Goal: Task Accomplishment & Management: Manage account settings

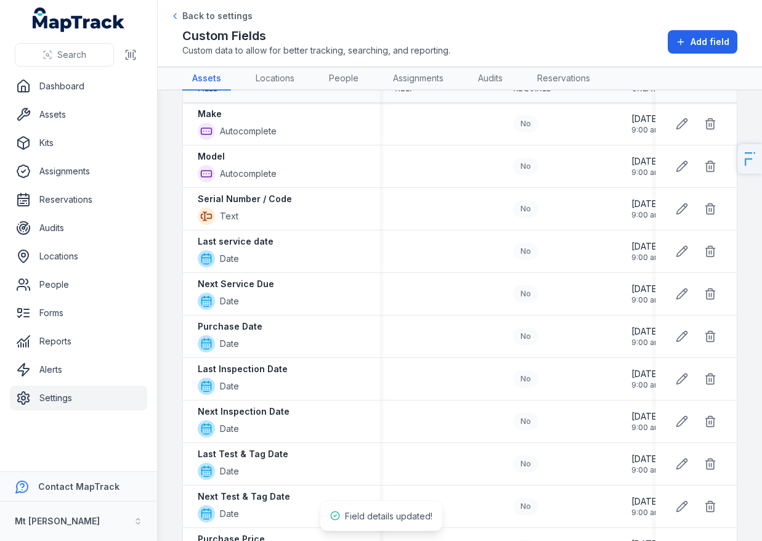
scroll to position [693, 0]
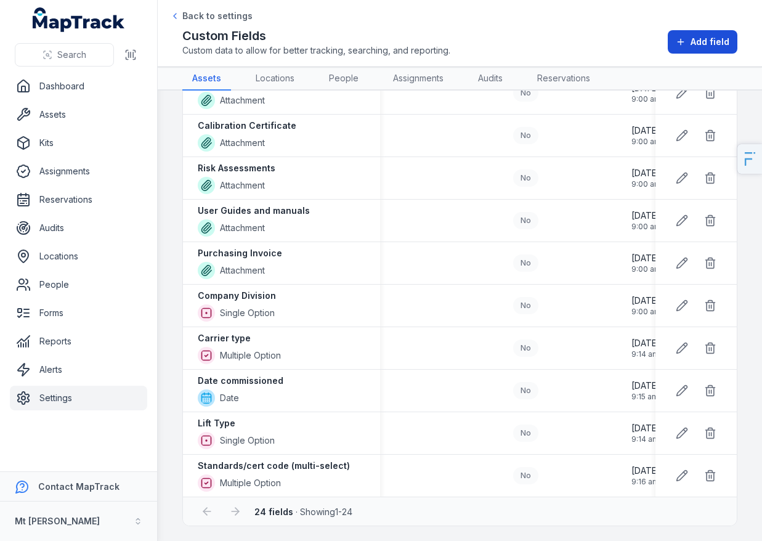
click at [720, 38] on span "Add field" at bounding box center [710, 42] width 39 height 12
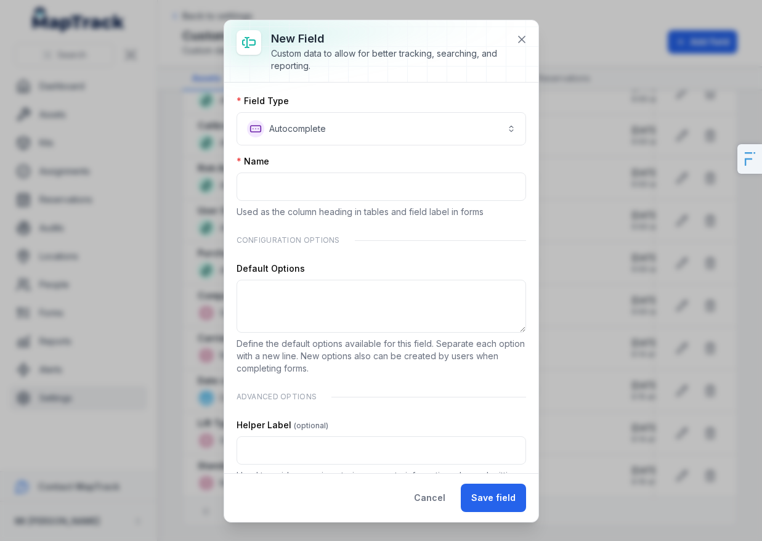
scroll to position [322, 0]
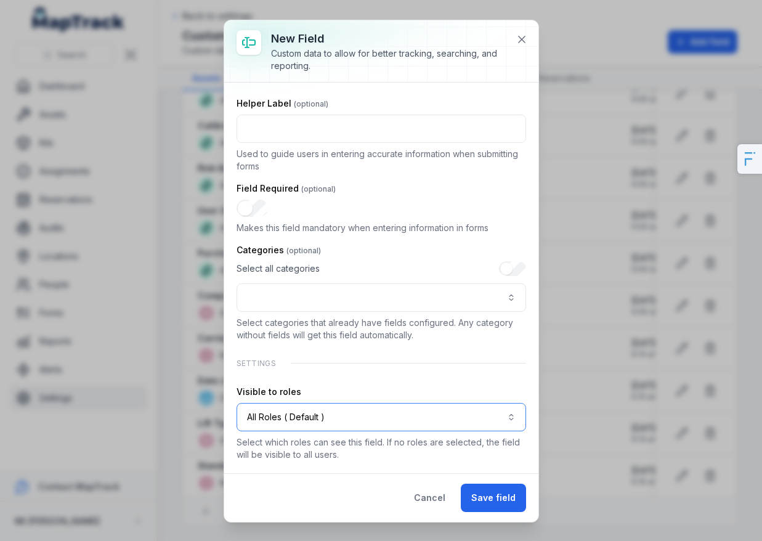
click at [332, 414] on button "All Roles ( Default )" at bounding box center [382, 417] width 290 height 28
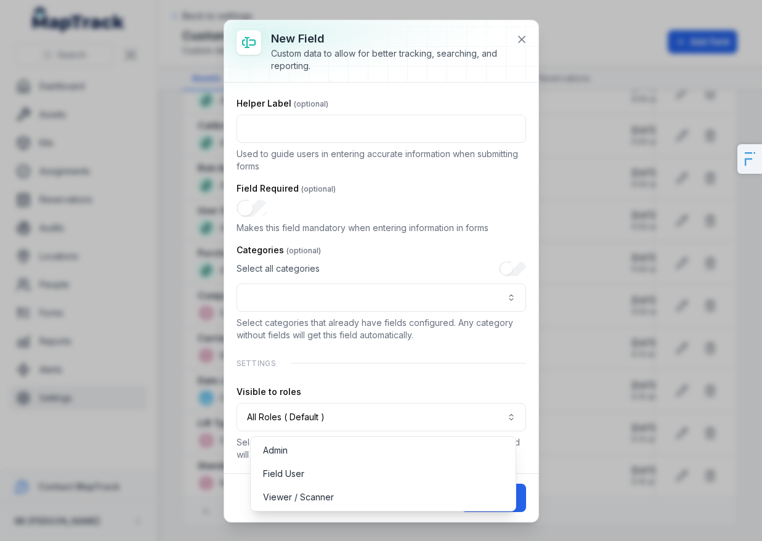
click at [333, 364] on div "**********" at bounding box center [382, 117] width 290 height 688
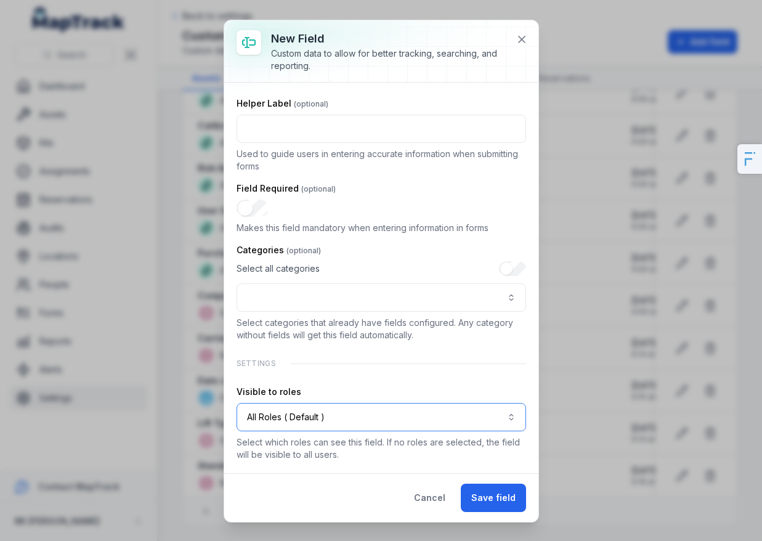
scroll to position [0, 0]
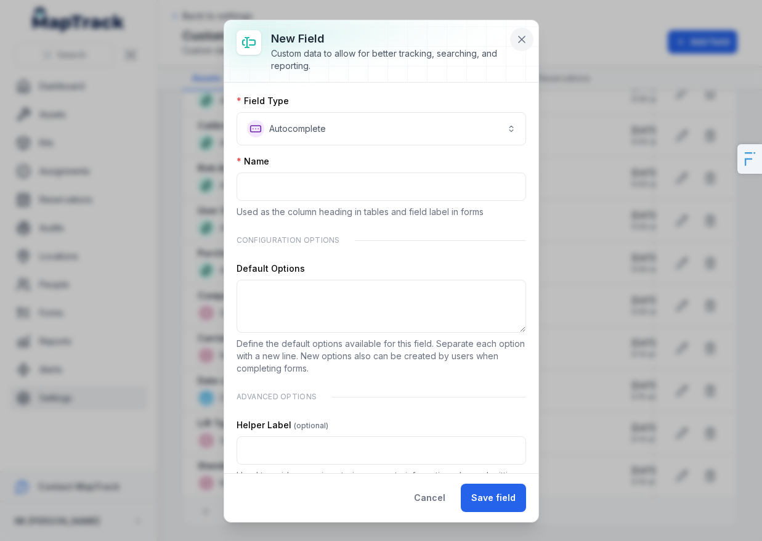
click at [518, 34] on icon at bounding box center [522, 39] width 12 height 12
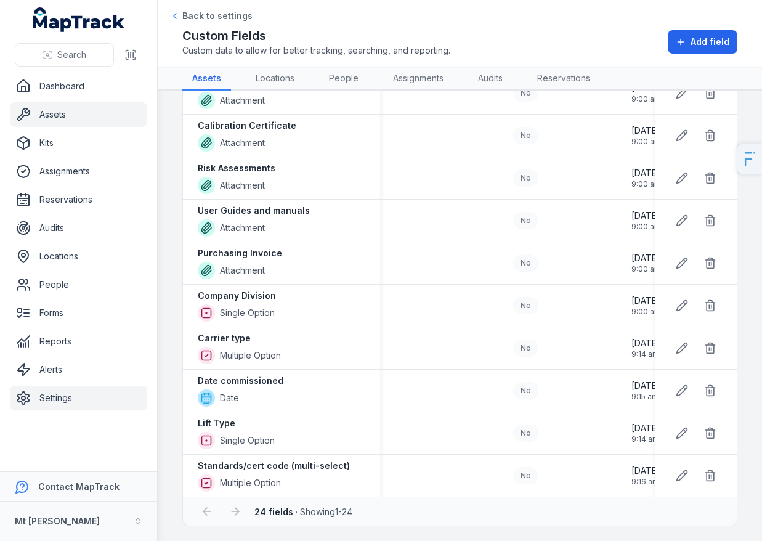
click at [102, 114] on link "Assets" at bounding box center [78, 114] width 137 height 25
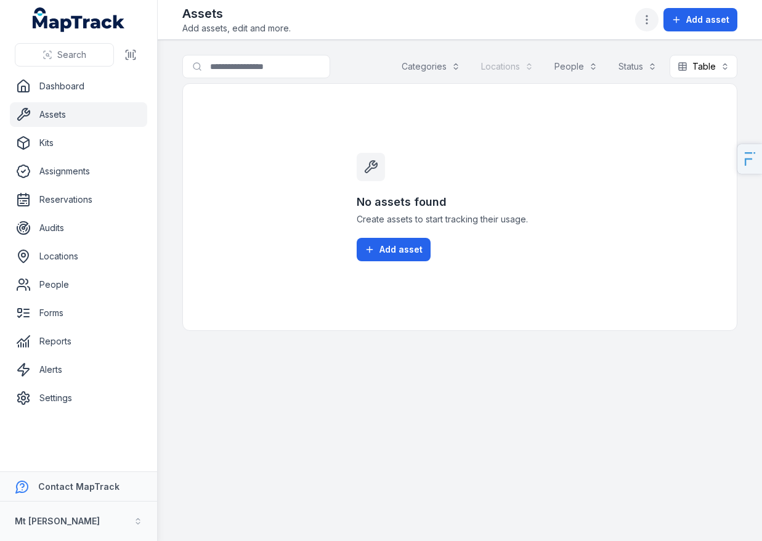
click at [652, 19] on icon "button" at bounding box center [647, 20] width 12 height 12
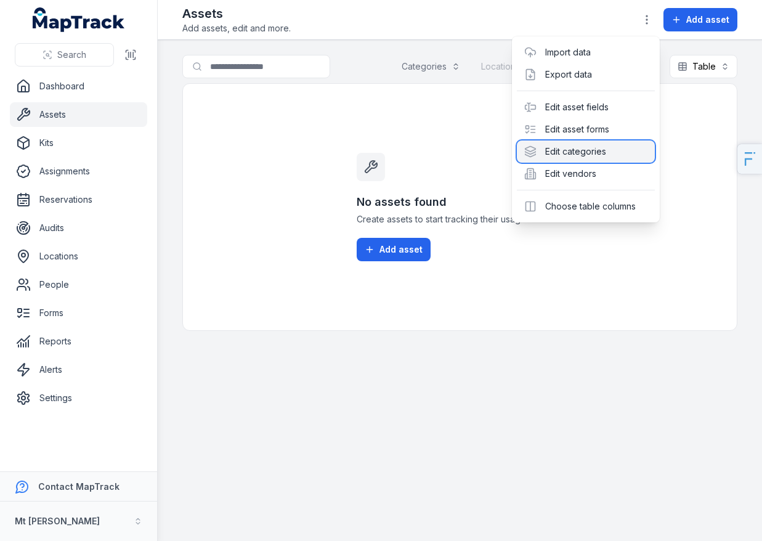
click at [585, 160] on div "Edit categories" at bounding box center [586, 152] width 138 height 22
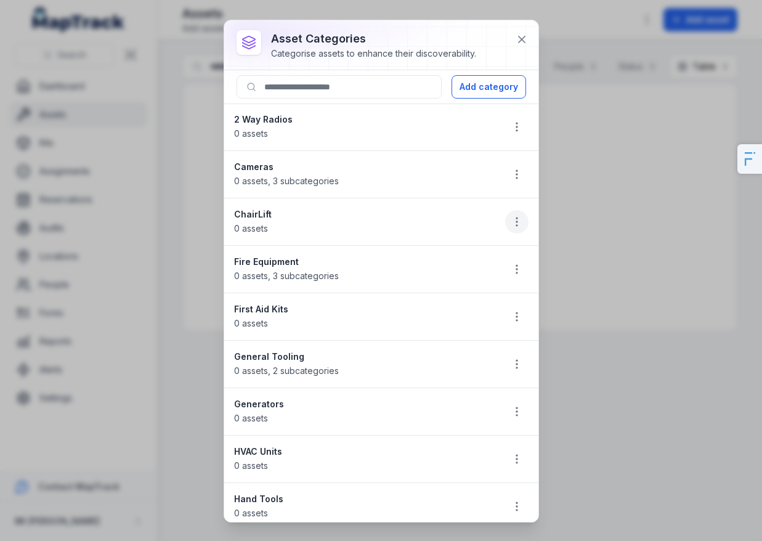
click at [505, 218] on button "button" at bounding box center [516, 221] width 23 height 23
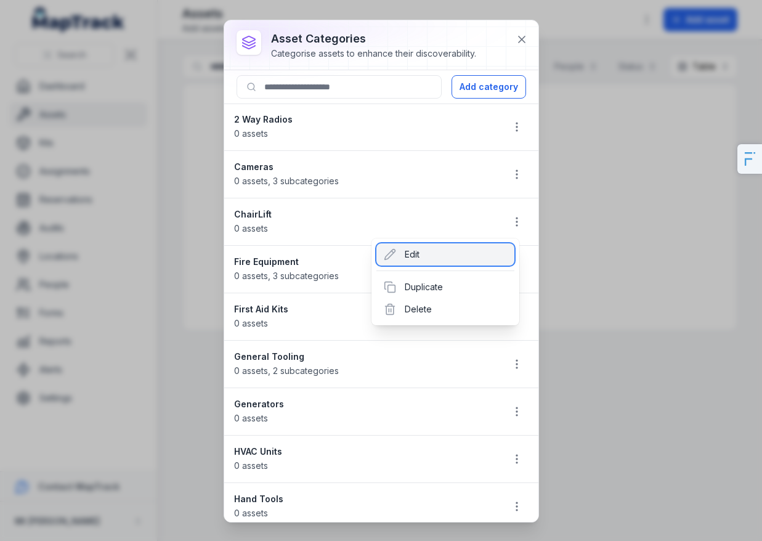
click at [451, 255] on div "Edit" at bounding box center [446, 254] width 138 height 22
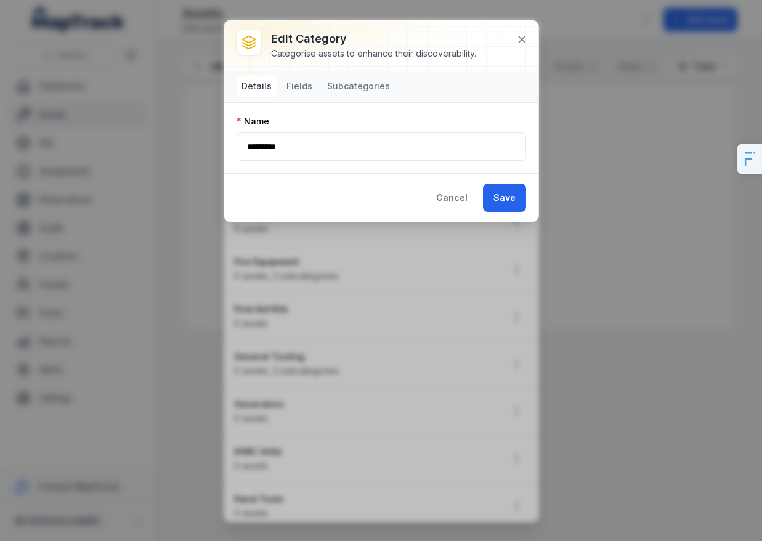
click at [317, 84] on nav "Details Fields Subcategories" at bounding box center [316, 86] width 158 height 22
click at [305, 86] on button "Fields" at bounding box center [300, 86] width 36 height 22
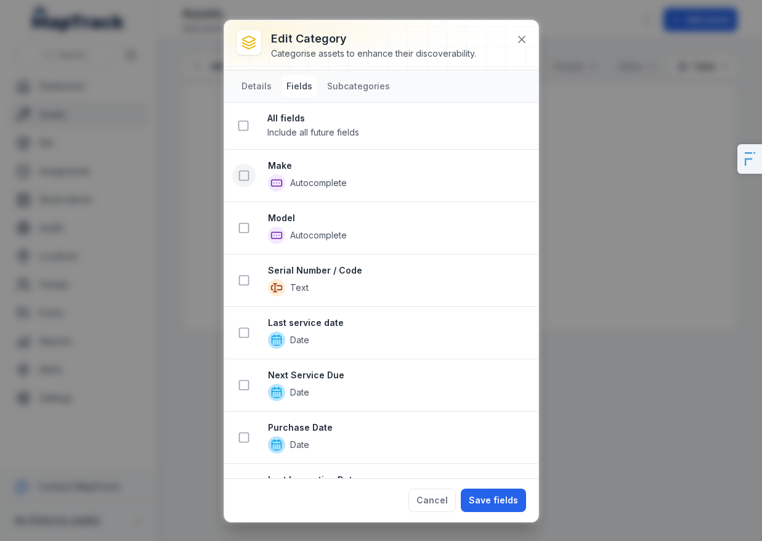
click at [244, 169] on icon at bounding box center [244, 175] width 12 height 12
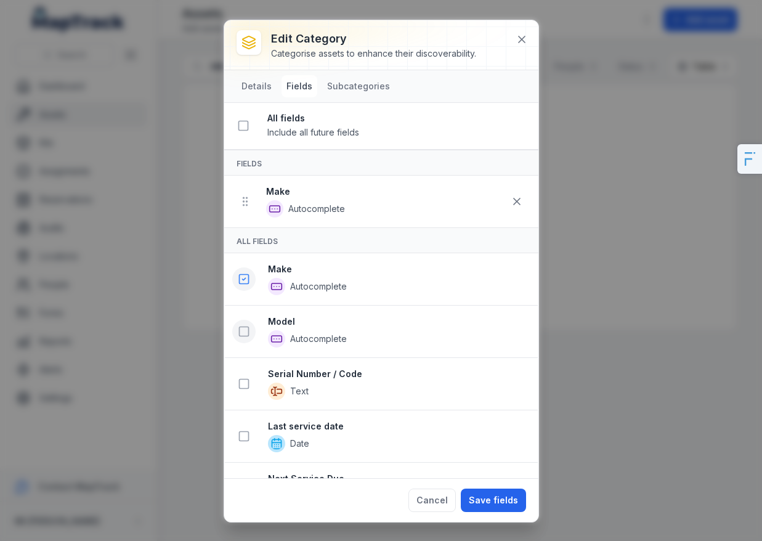
click at [246, 335] on rect at bounding box center [243, 331] width 9 height 9
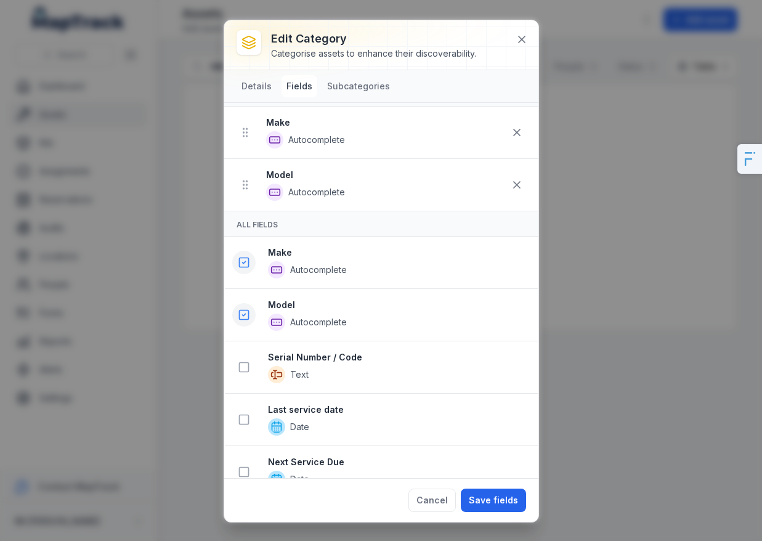
scroll to position [85, 0]
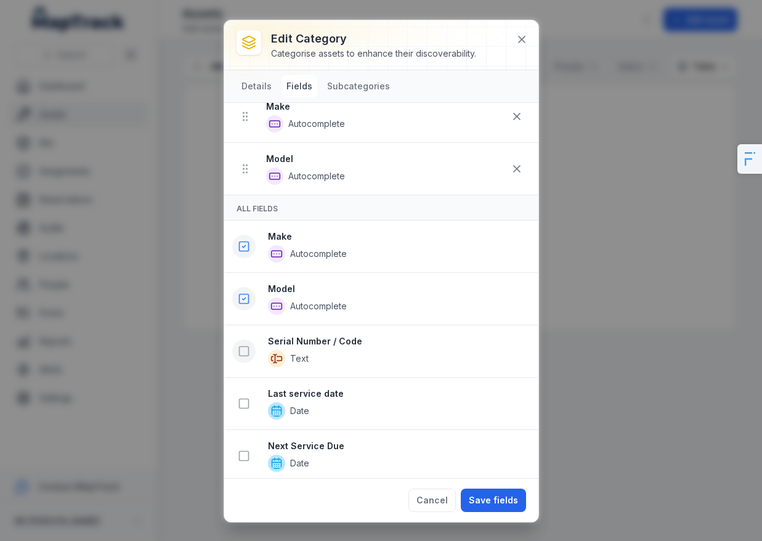
click at [251, 355] on button at bounding box center [243, 351] width 23 height 23
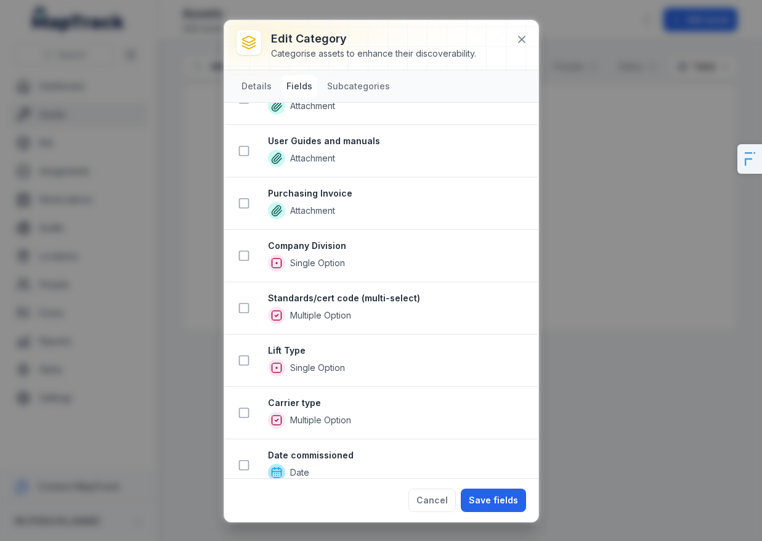
scroll to position [1137, 0]
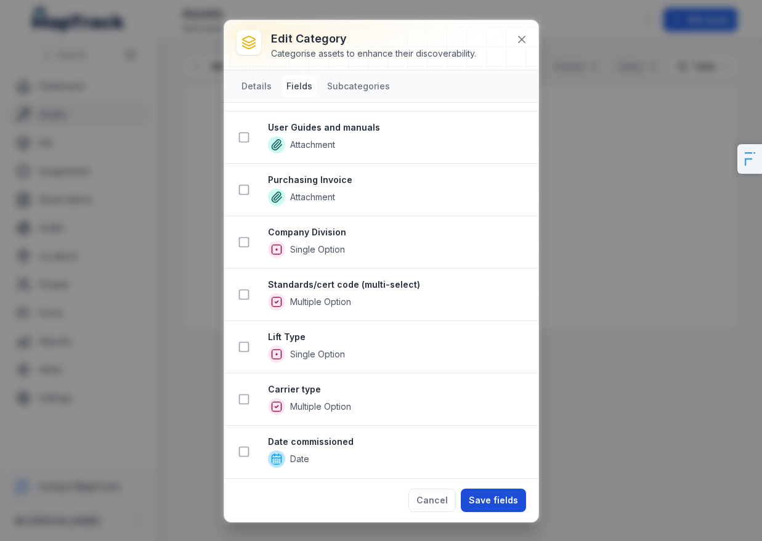
click at [484, 499] on button "Save fields" at bounding box center [493, 500] width 65 height 23
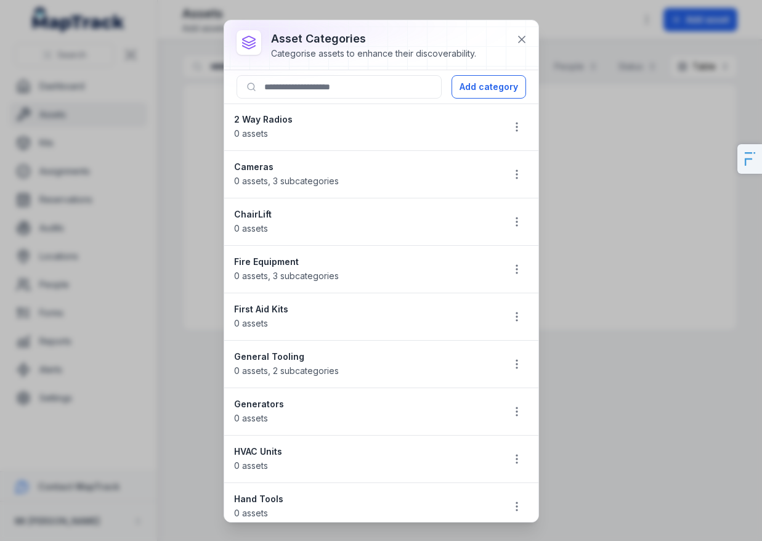
click at [519, 218] on li "ChairLift 0 assets" at bounding box center [381, 222] width 314 height 48
click at [513, 221] on button "button" at bounding box center [516, 221] width 23 height 23
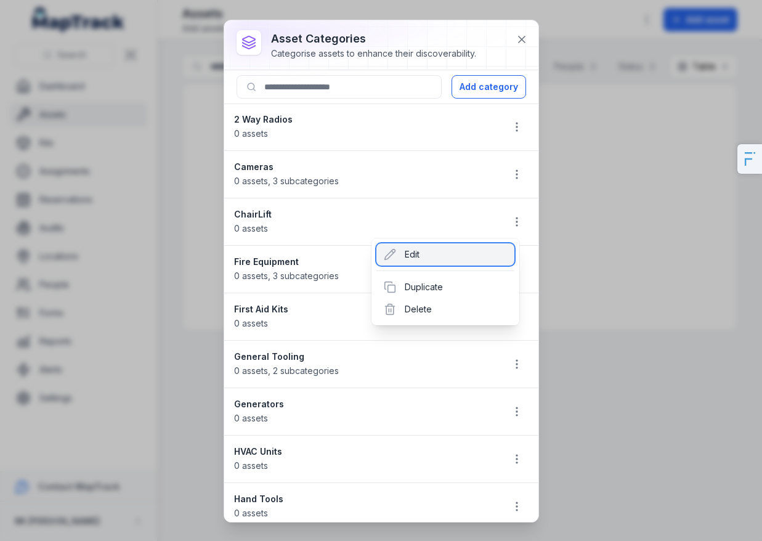
click at [432, 253] on div "Edit" at bounding box center [446, 254] width 138 height 22
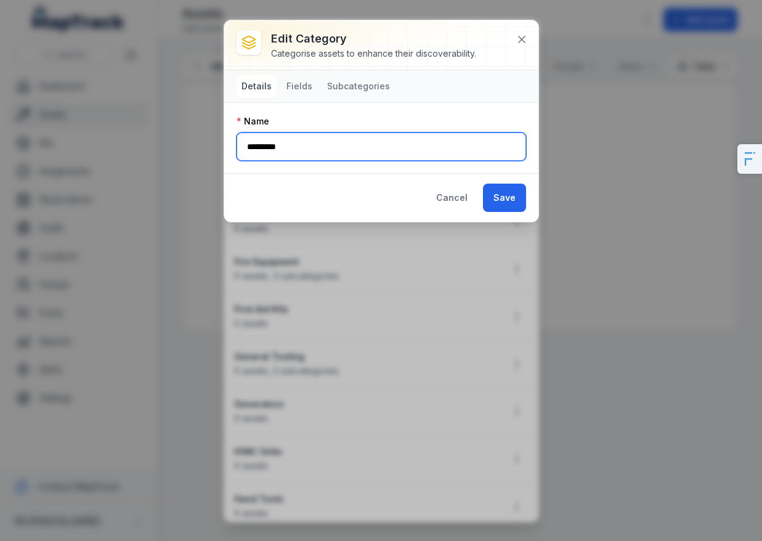
click at [271, 145] on input "*********" at bounding box center [382, 147] width 290 height 28
click at [322, 141] on input "**********" at bounding box center [382, 147] width 290 height 28
type input "**********"
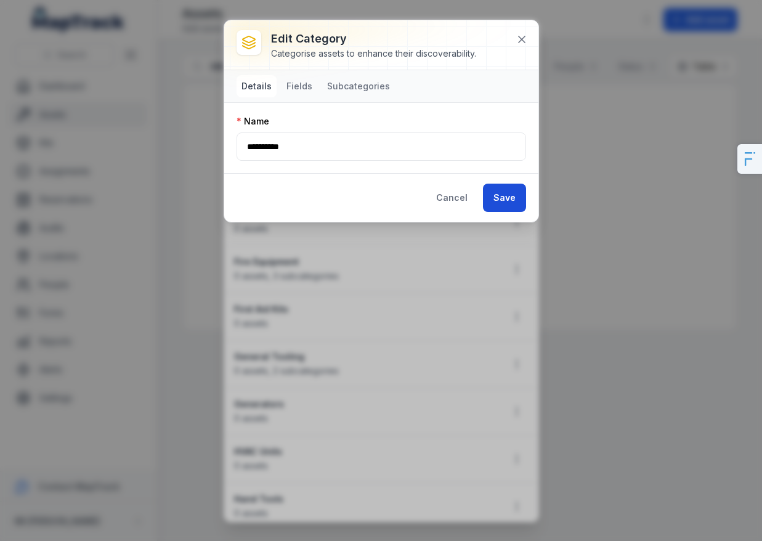
click at [505, 202] on button "Save" at bounding box center [504, 198] width 43 height 28
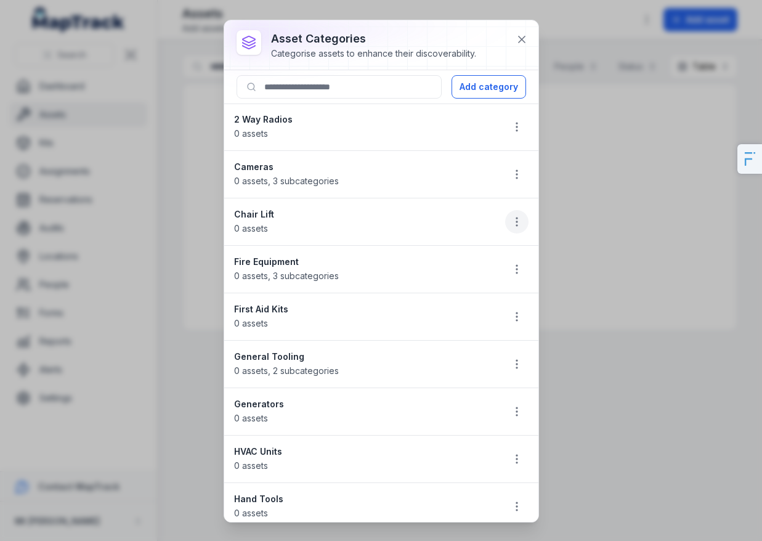
click at [511, 221] on icon "button" at bounding box center [517, 222] width 12 height 12
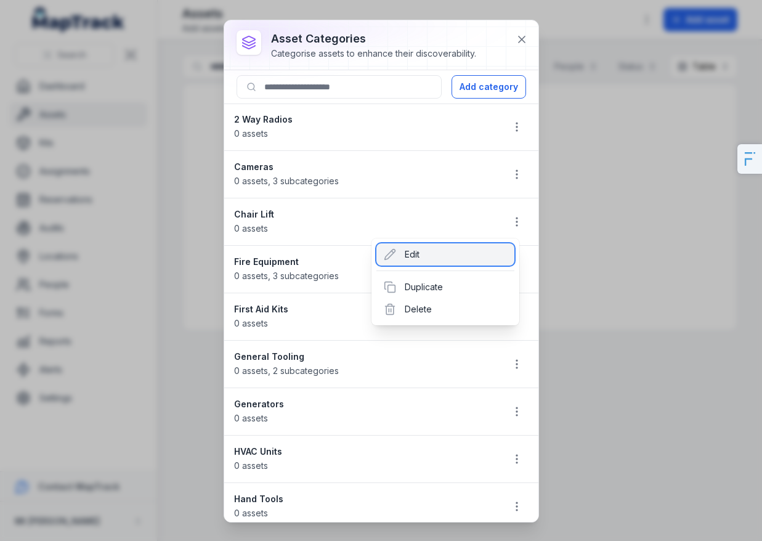
click at [477, 258] on div "Edit" at bounding box center [446, 254] width 138 height 22
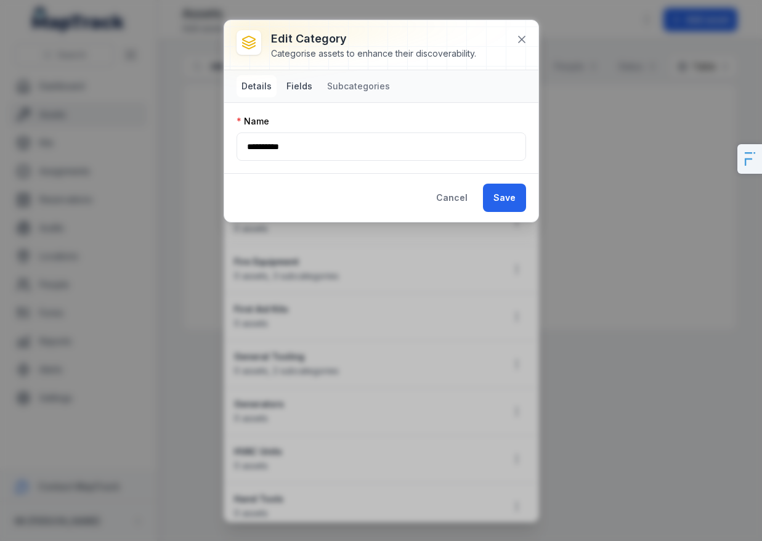
click at [311, 92] on button "Fields" at bounding box center [300, 86] width 36 height 22
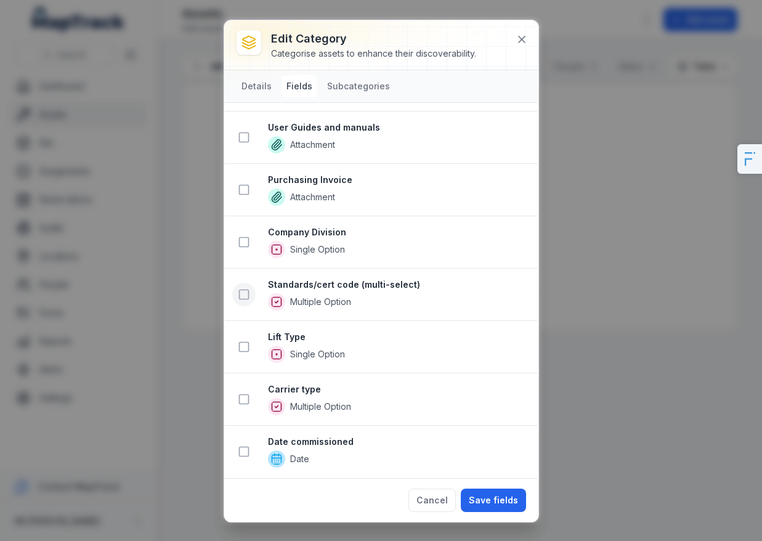
click at [250, 292] on button at bounding box center [243, 294] width 23 height 23
click at [245, 348] on icon at bounding box center [244, 347] width 12 height 12
click at [252, 399] on button at bounding box center [243, 399] width 23 height 23
click at [250, 454] on icon at bounding box center [244, 452] width 12 height 12
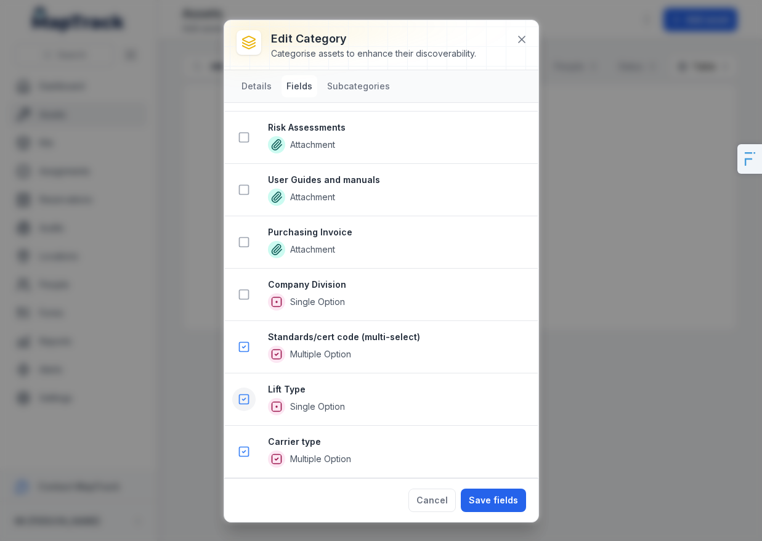
scroll to position [1347, 0]
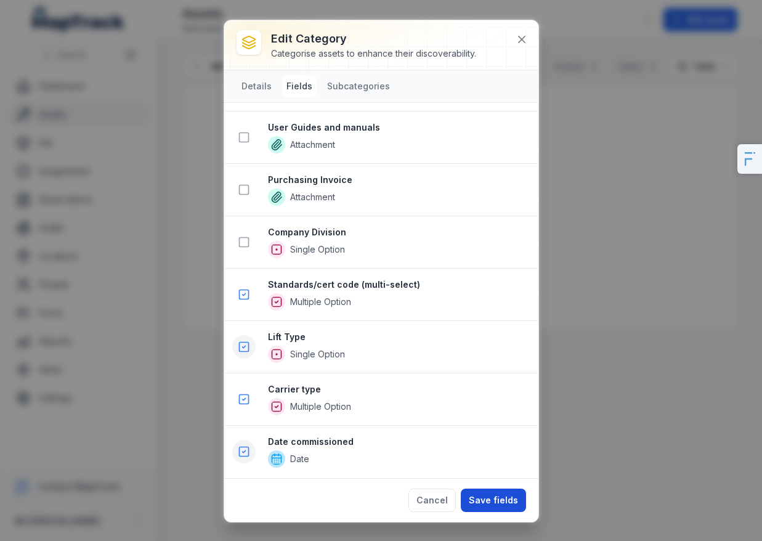
click at [486, 497] on button "Save fields" at bounding box center [493, 500] width 65 height 23
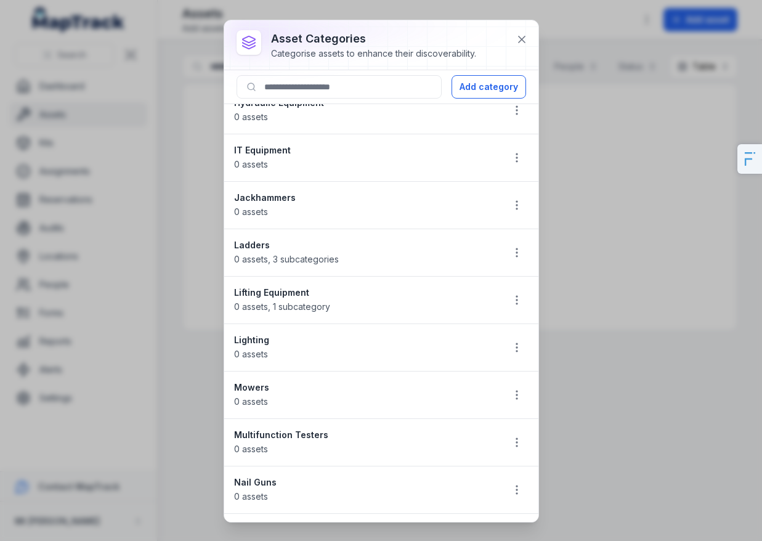
scroll to position [0, 0]
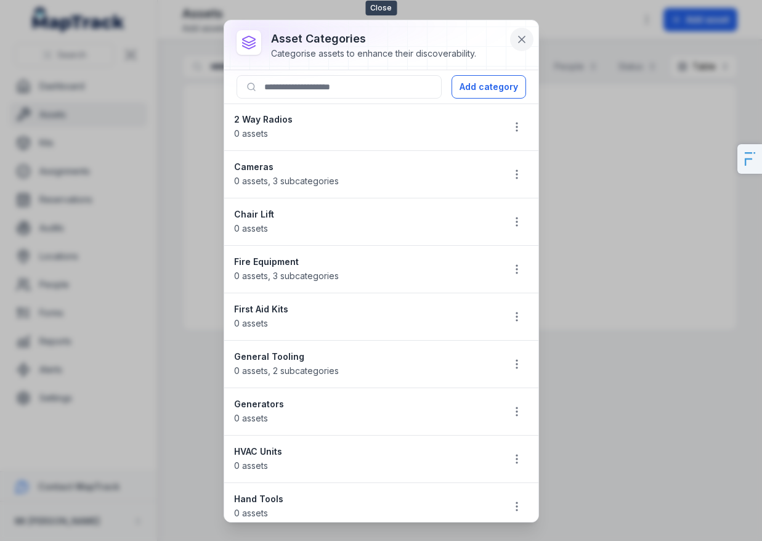
click at [521, 38] on icon at bounding box center [522, 39] width 12 height 12
